Goal: Information Seeking & Learning: Learn about a topic

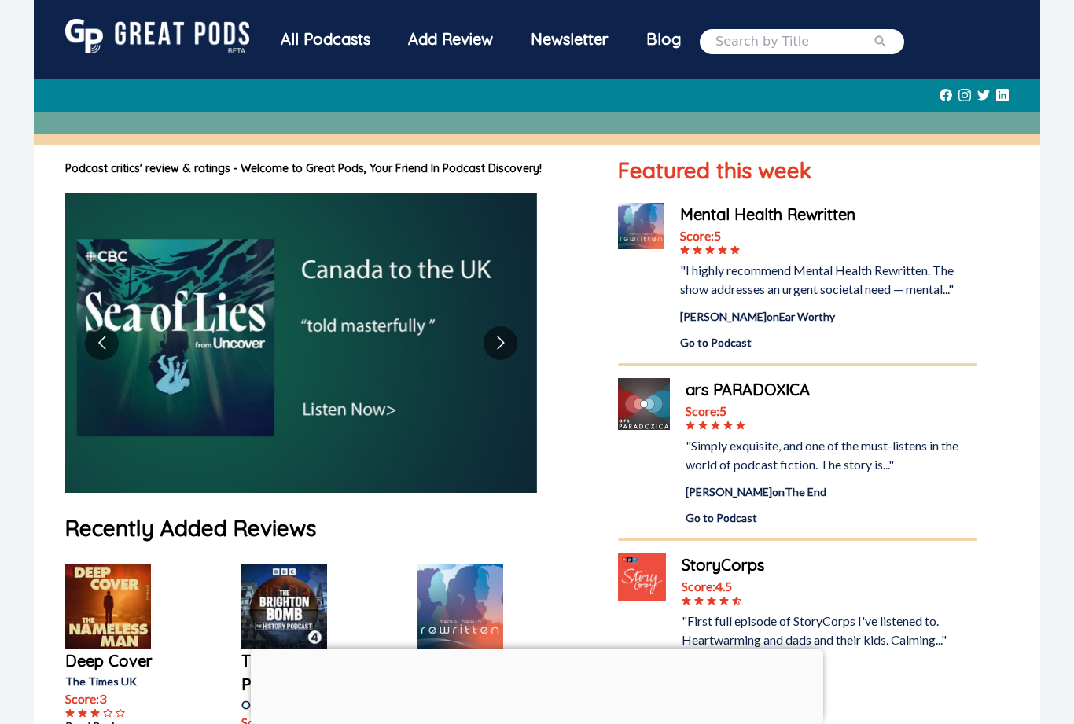
click at [343, 34] on div "All Podcasts" at bounding box center [325, 39] width 127 height 41
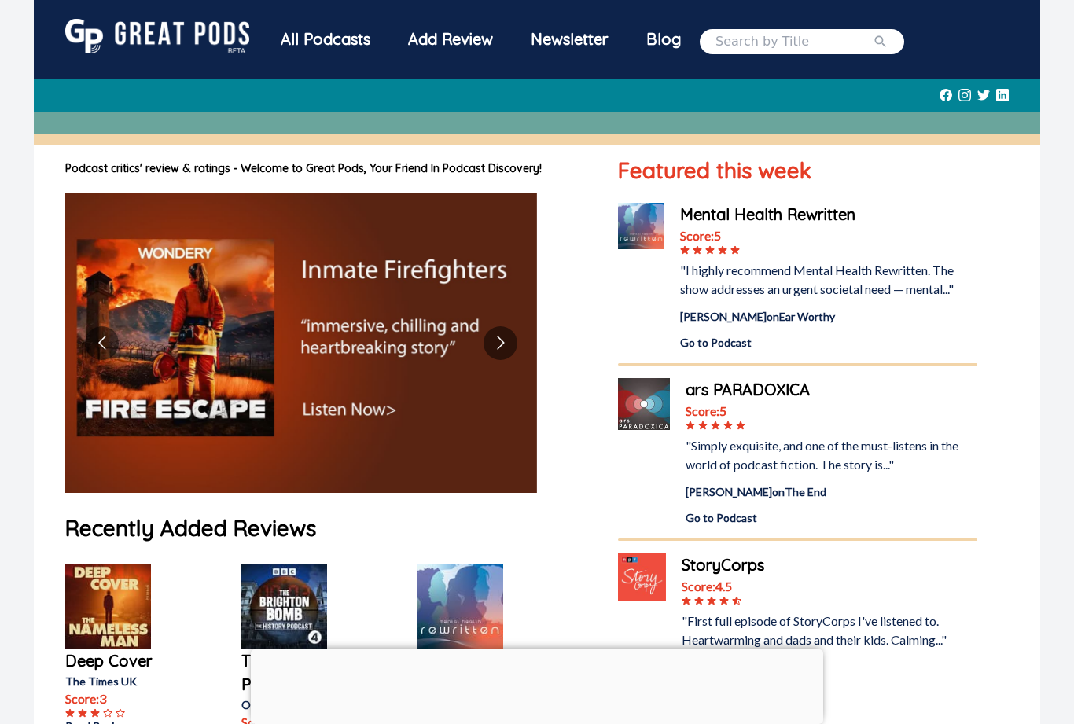
click at [323, 35] on div "All Podcasts" at bounding box center [325, 39] width 127 height 41
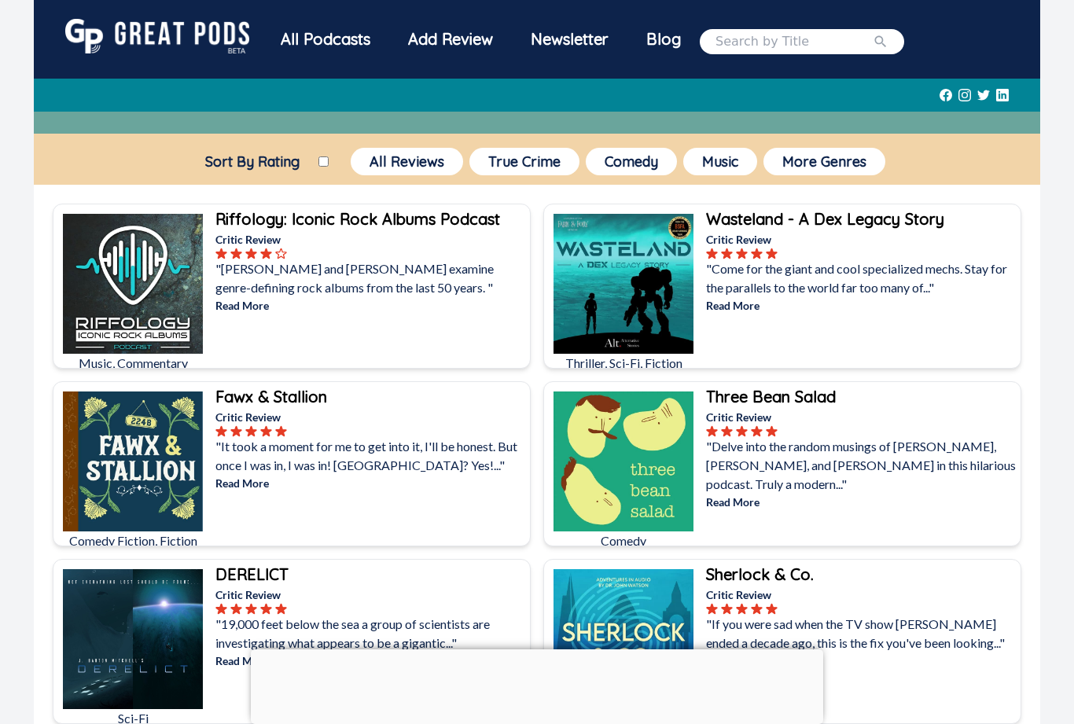
click at [531, 158] on button "True Crime" at bounding box center [524, 162] width 110 height 28
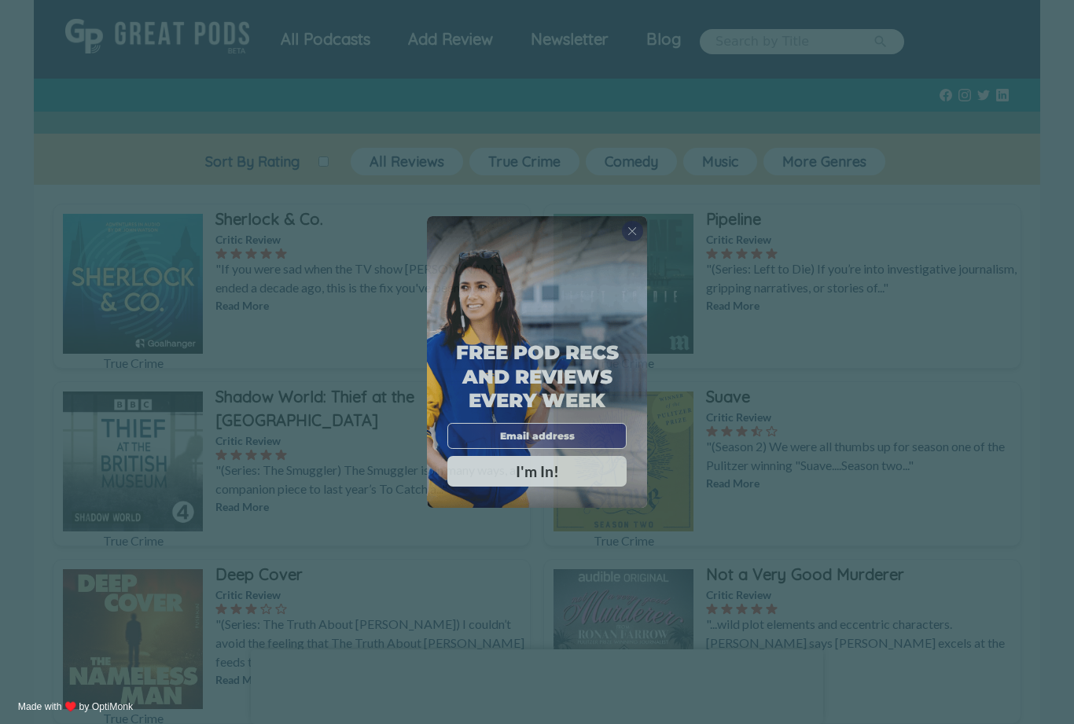
click at [631, 238] on span "X" at bounding box center [632, 231] width 9 height 14
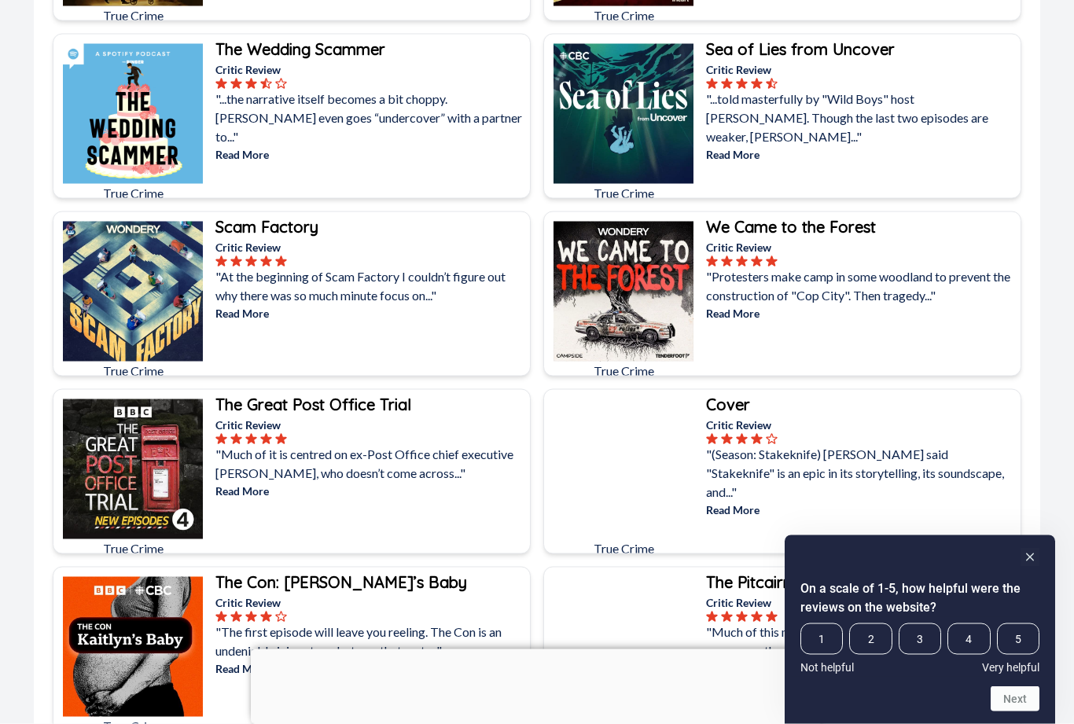
scroll to position [2659, 0]
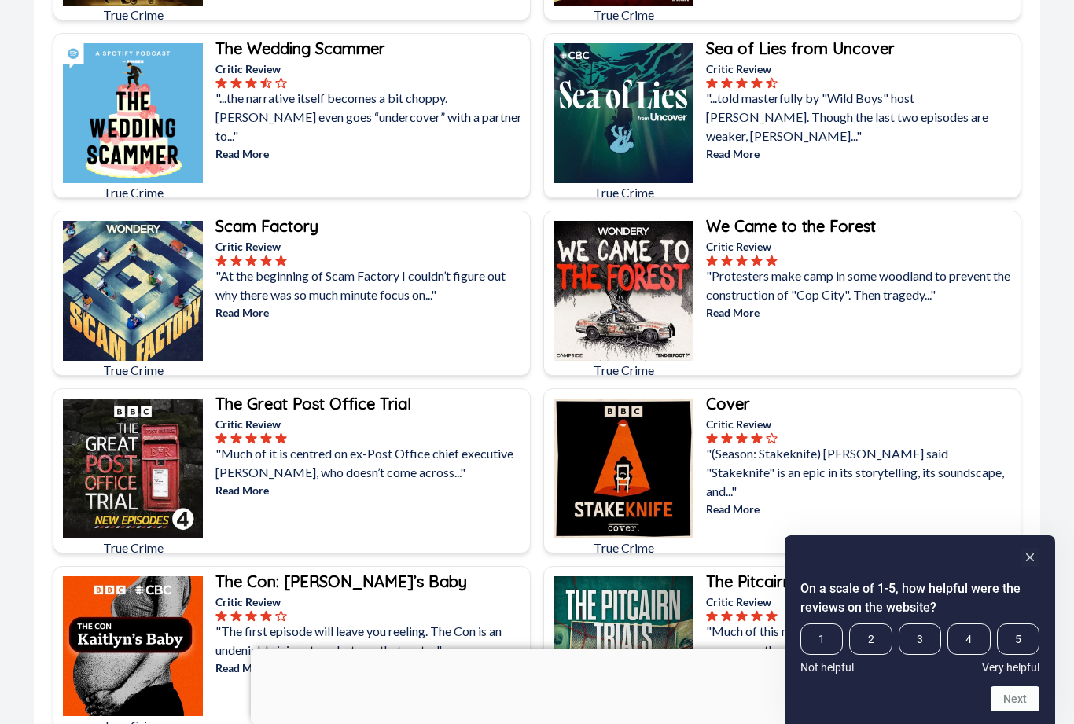
click at [151, 285] on img at bounding box center [133, 291] width 140 height 140
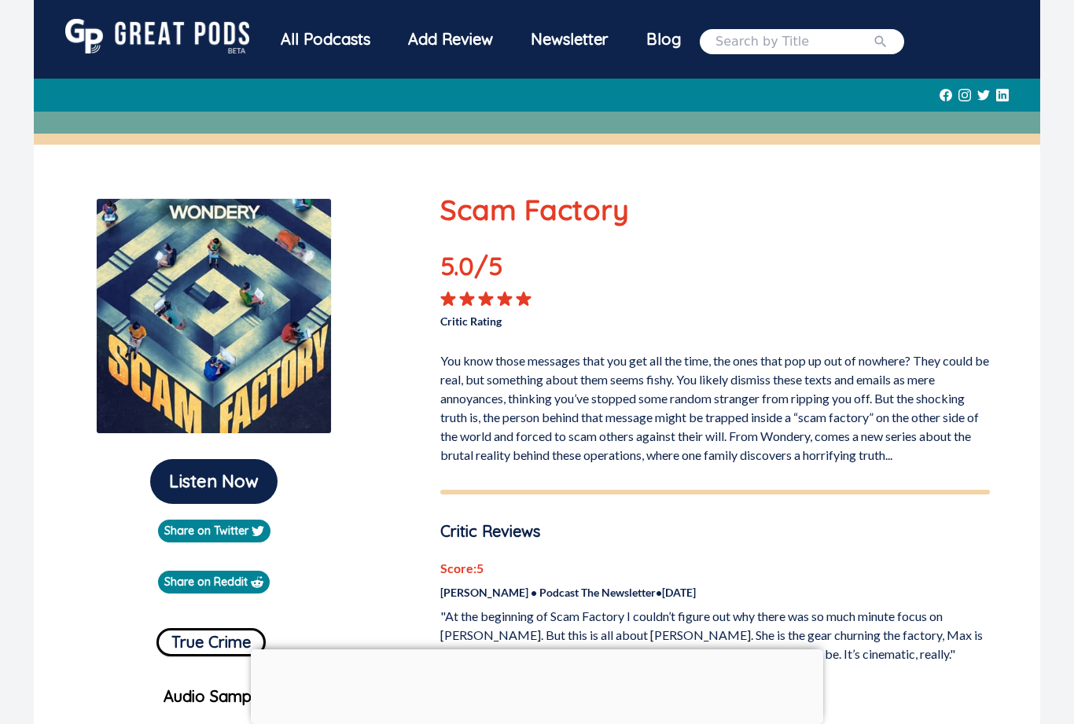
click at [214, 482] on button "Listen Now" at bounding box center [213, 481] width 127 height 45
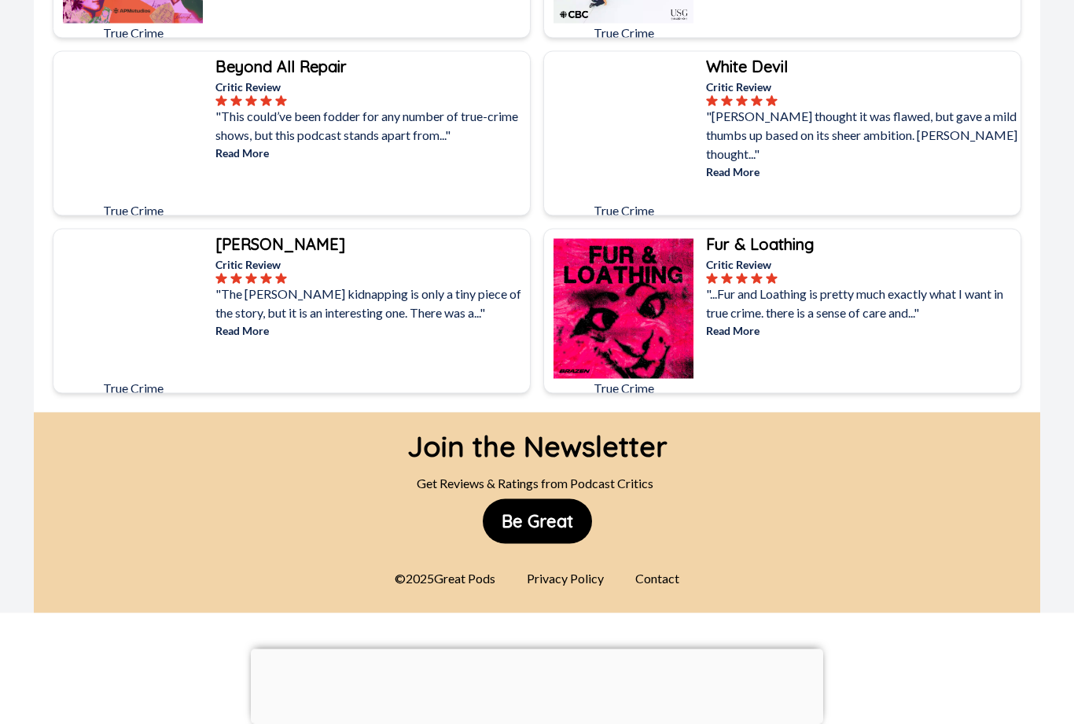
scroll to position [8685, 0]
